Goal: Information Seeking & Learning: Understand process/instructions

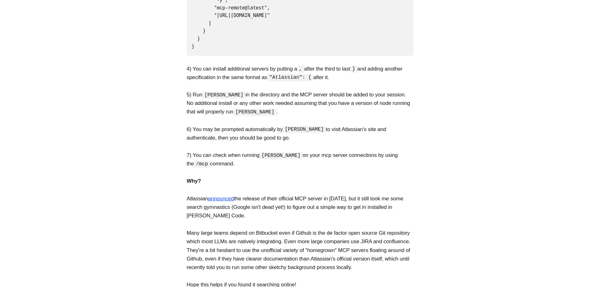
scroll to position [189, 0]
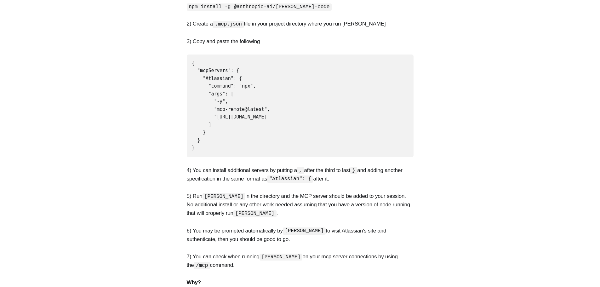
drag, startPoint x: 202, startPoint y: 77, endPoint x: 219, endPoint y: 132, distance: 57.7
click at [219, 132] on pre "{ "mcpServers": { "Atlassian": { "command": "npx", "args": [ "-y", "mcp-remote@…" at bounding box center [300, 106] width 227 height 103
copy code ""Atlassian": { "command": "npx", "args": [ "-y", "mcp-remote@latest", "[URL][DO…"
click at [243, 126] on pre "{ "mcpServers": { "Atlassian": { "command": "npx", "args": [ "-y", "mcp-remote@…" at bounding box center [300, 106] width 227 height 103
click at [224, 107] on code "{ "mcpServers": { "Atlassian": { "command": "npx", "args": [ "-y", "mcp-remote@…" at bounding box center [231, 105] width 78 height 91
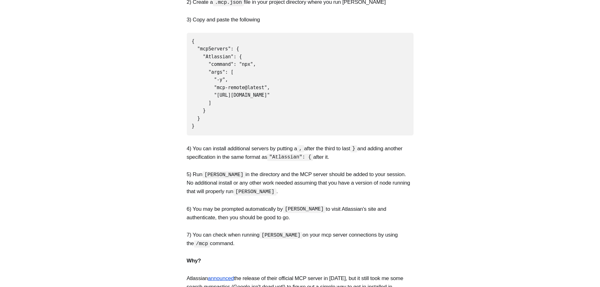
scroll to position [221, 0]
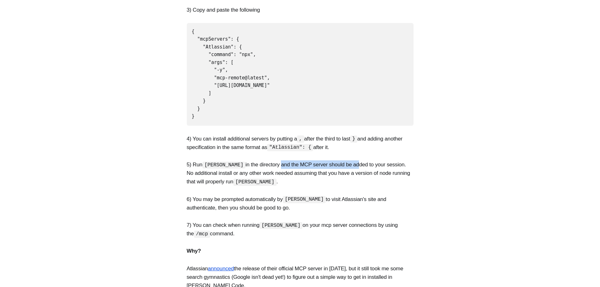
drag, startPoint x: 271, startPoint y: 157, endPoint x: 344, endPoint y: 156, distance: 73.1
click at [344, 160] on p "5) Run [PERSON_NAME] in the directory and the MCP server should be added to you…" at bounding box center [300, 173] width 227 height 26
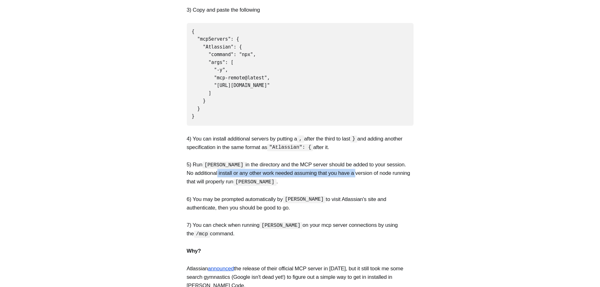
drag, startPoint x: 210, startPoint y: 166, endPoint x: 356, endPoint y: 164, distance: 145.6
click at [356, 164] on p "5) Run [PERSON_NAME] in the directory and the MCP server should be added to you…" at bounding box center [300, 173] width 227 height 26
drag, startPoint x: 287, startPoint y: 166, endPoint x: 373, endPoint y: 165, distance: 86.4
click at [373, 165] on p "5) Run [PERSON_NAME] in the directory and the MCP server should be added to you…" at bounding box center [300, 173] width 227 height 26
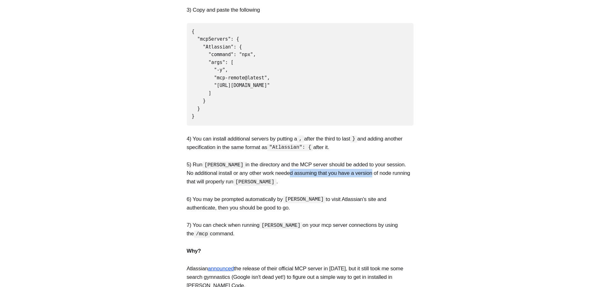
click at [373, 165] on p "5) Run [PERSON_NAME] in the directory and the MCP server should be added to you…" at bounding box center [300, 173] width 227 height 26
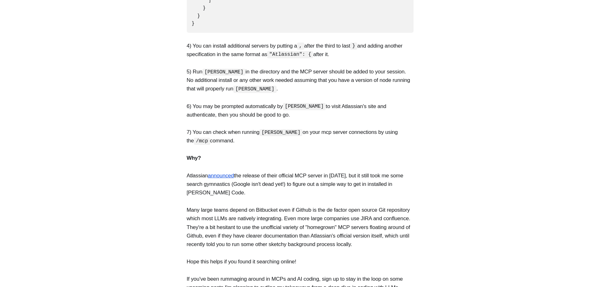
scroll to position [315, 0]
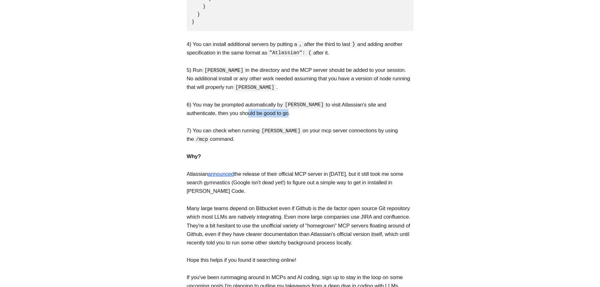
drag, startPoint x: 215, startPoint y: 106, endPoint x: 261, endPoint y: 103, distance: 45.4
click at [261, 103] on p "6) You may be prompted automatically by [PERSON_NAME] to visit Atlassian's site…" at bounding box center [300, 109] width 227 height 17
drag, startPoint x: 211, startPoint y: 123, endPoint x: 245, endPoint y: 122, distance: 33.1
click at [245, 126] on p "7) You can check when running [PERSON_NAME] on your mcp server connections by u…" at bounding box center [300, 134] width 227 height 17
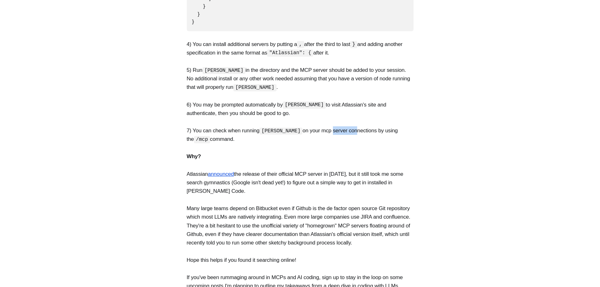
drag, startPoint x: 320, startPoint y: 119, endPoint x: 354, endPoint y: 120, distance: 34.4
click at [352, 126] on p "7) You can check when running [PERSON_NAME] on your mcp server connections by u…" at bounding box center [300, 134] width 227 height 17
drag, startPoint x: 357, startPoint y: 121, endPoint x: 346, endPoint y: 133, distance: 16.1
click at [357, 126] on p "7) You can check when running [PERSON_NAME] on your mcp server connections by u…" at bounding box center [300, 134] width 227 height 17
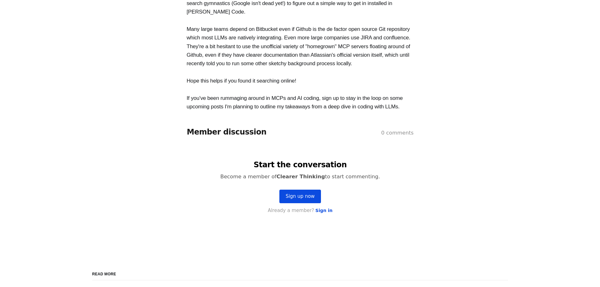
scroll to position [347, 0]
